Goal: Information Seeking & Learning: Find contact information

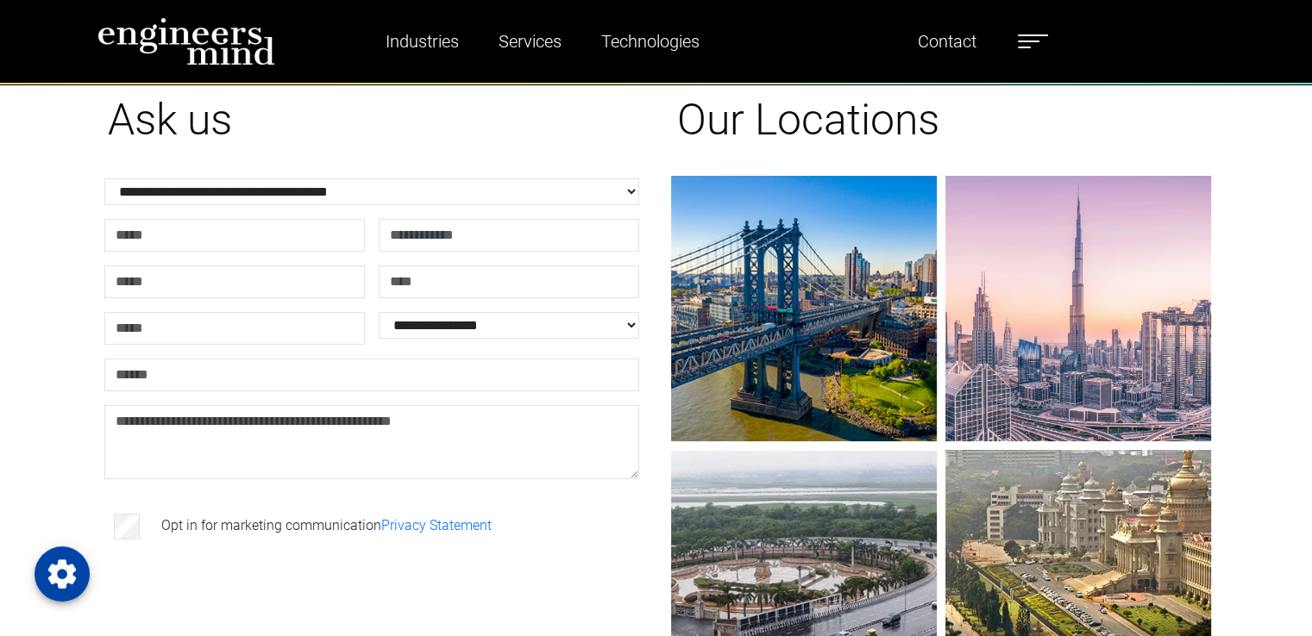
scroll to position [172, 0]
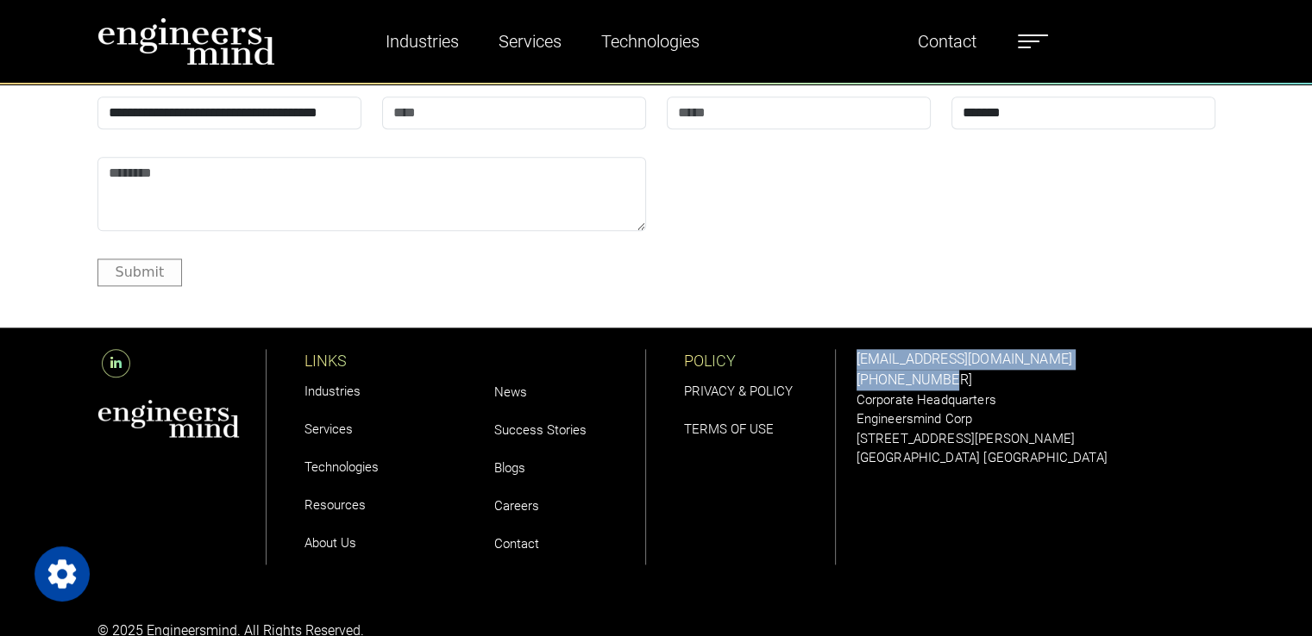
drag, startPoint x: 849, startPoint y: 359, endPoint x: 936, endPoint y: 370, distance: 87.8
click at [936, 370] on div "[EMAIL_ADDRESS][DOMAIN_NAME] [PHONE_NUMBER] Corporate Headquarters Engineersmin…" at bounding box center [1035, 457] width 379 height 259
click at [1083, 368] on p "[EMAIL_ADDRESS][DOMAIN_NAME]" at bounding box center [1035, 359] width 359 height 21
drag, startPoint x: 1069, startPoint y: 360, endPoint x: 846, endPoint y: 366, distance: 223.4
click at [846, 366] on div "solutions@engineersmind.com +1 201 751 3084 Corporate Headquarters Engineersmin…" at bounding box center [1035, 457] width 379 height 259
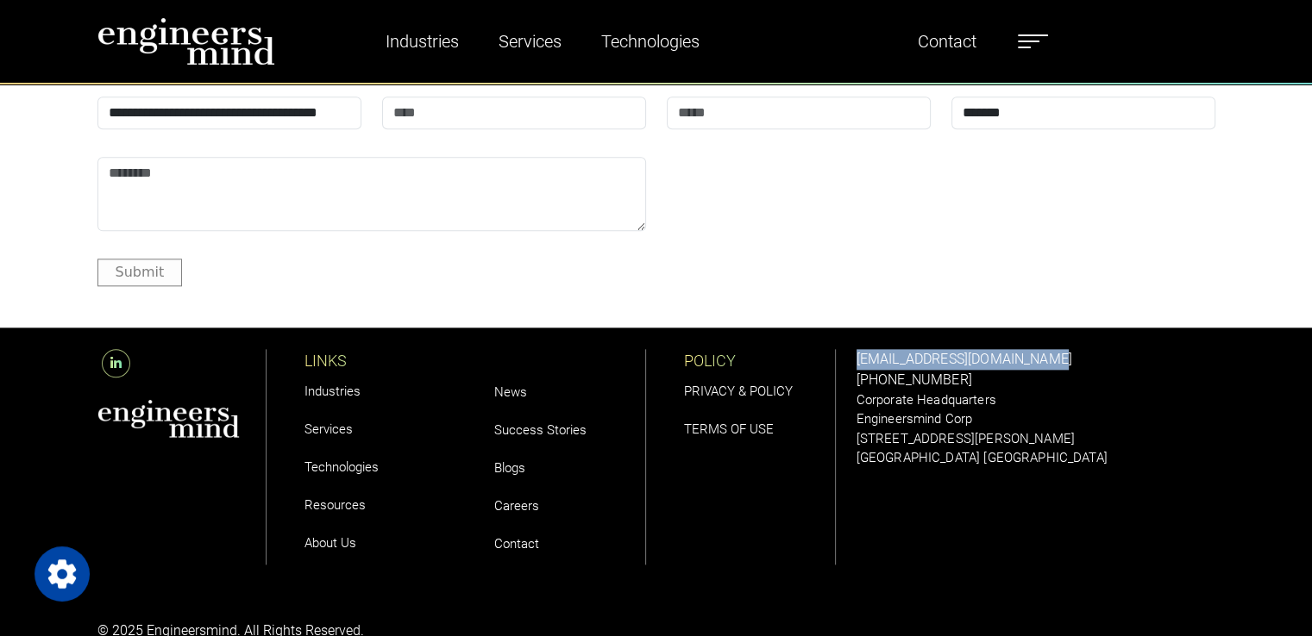
copy link "[EMAIL_ADDRESS][DOMAIN_NAME]"
drag, startPoint x: 842, startPoint y: 381, endPoint x: 951, endPoint y: 385, distance: 108.7
click at [951, 385] on div "LINKS Industries Services Technologies Resources About Us News Success Stories …" at bounding box center [656, 457] width 1138 height 259
click at [997, 386] on div "solutions@engineersmind.com +1 201 751 3084 Corporate Headquarters Engineersmin…" at bounding box center [1035, 408] width 359 height 119
drag, startPoint x: 981, startPoint y: 384, endPoint x: 855, endPoint y: 383, distance: 126.8
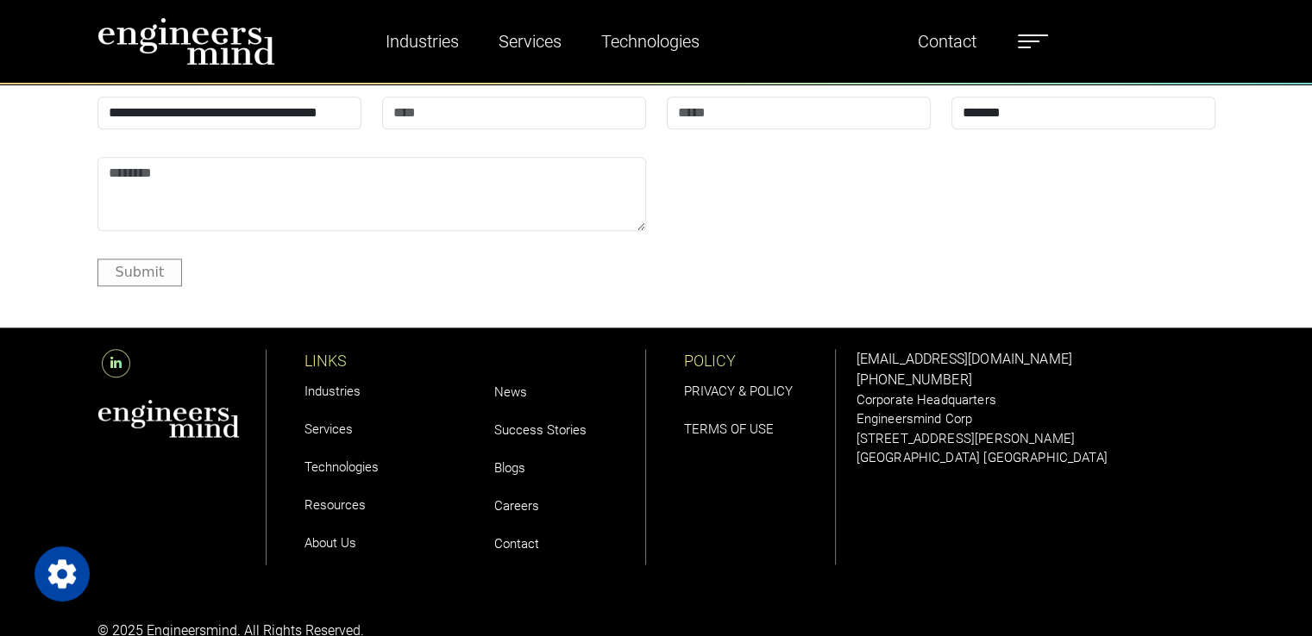
click at [855, 383] on div "solutions@engineersmind.com +1 201 751 3084 Corporate Headquarters Engineersmin…" at bounding box center [1035, 457] width 379 height 259
copy link "[PHONE_NUMBER]"
